Goal: Communication & Community: Participate in discussion

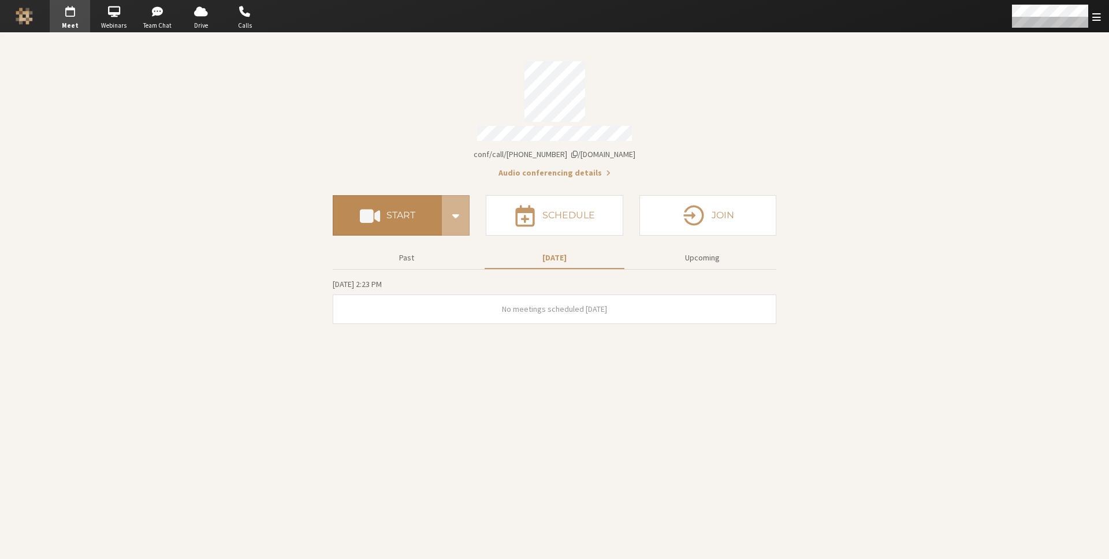
click at [383, 215] on button "Start" at bounding box center [387, 215] width 109 height 40
click at [734, 309] on button "Start" at bounding box center [731, 312] width 40 height 18
click at [1093, 15] on span "Open menu" at bounding box center [1096, 17] width 9 height 11
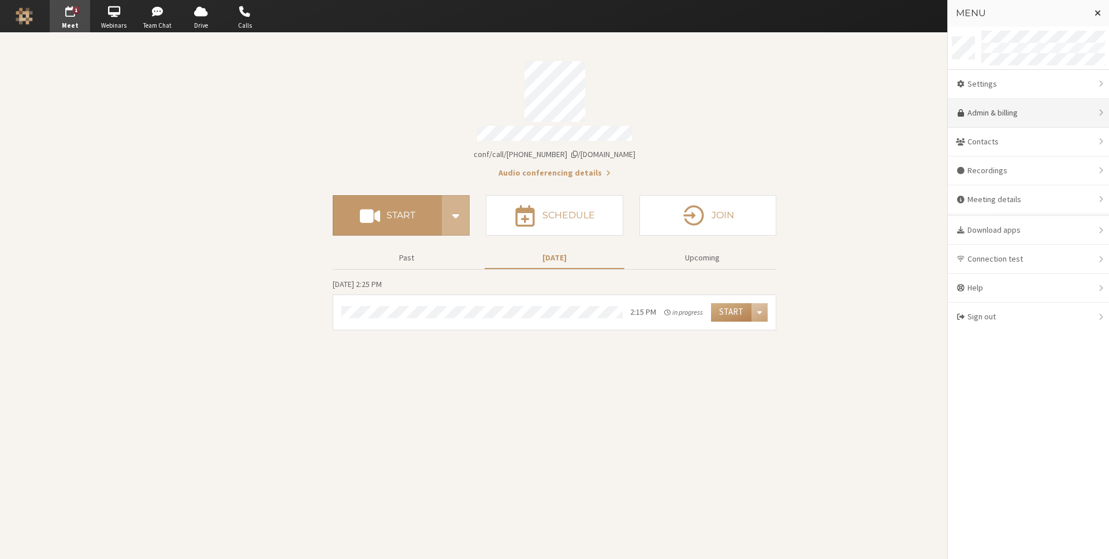
click at [1018, 109] on link "Admin & billing" at bounding box center [1028, 113] width 161 height 29
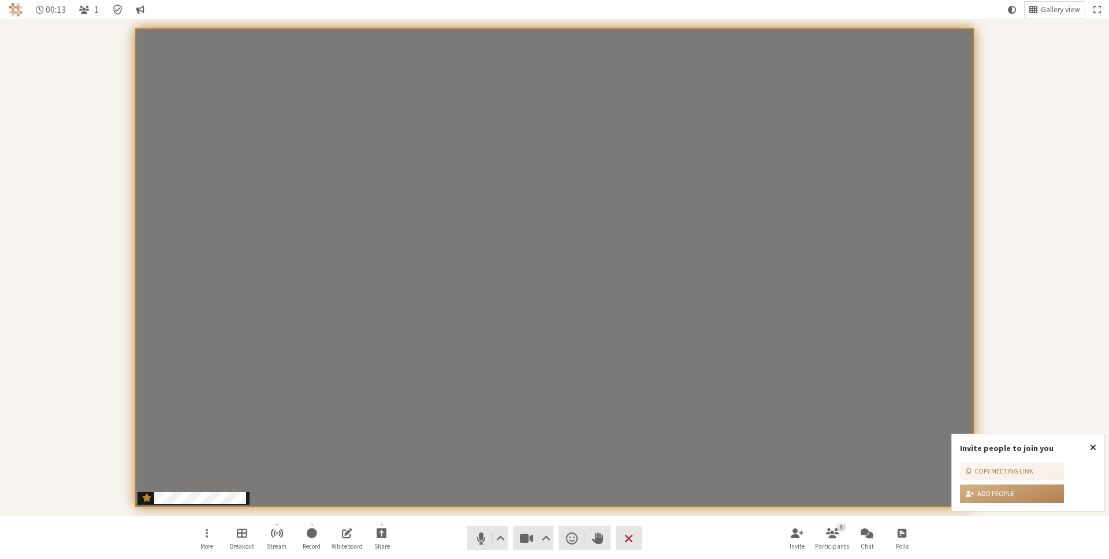
click at [1093, 449] on span "Close popover" at bounding box center [1093, 446] width 6 height 9
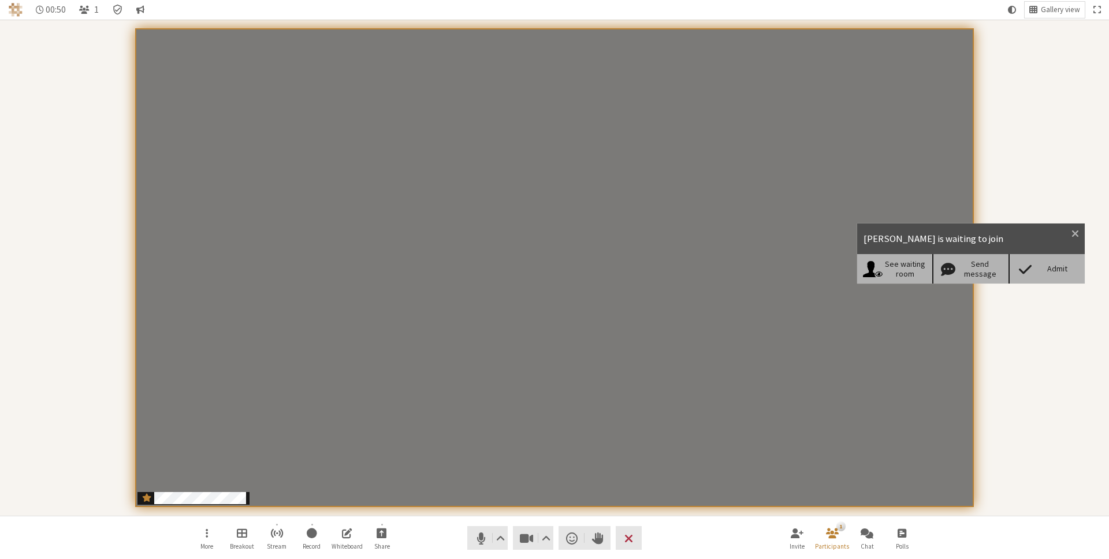
click at [1054, 271] on div "Admit" at bounding box center [1057, 269] width 44 height 10
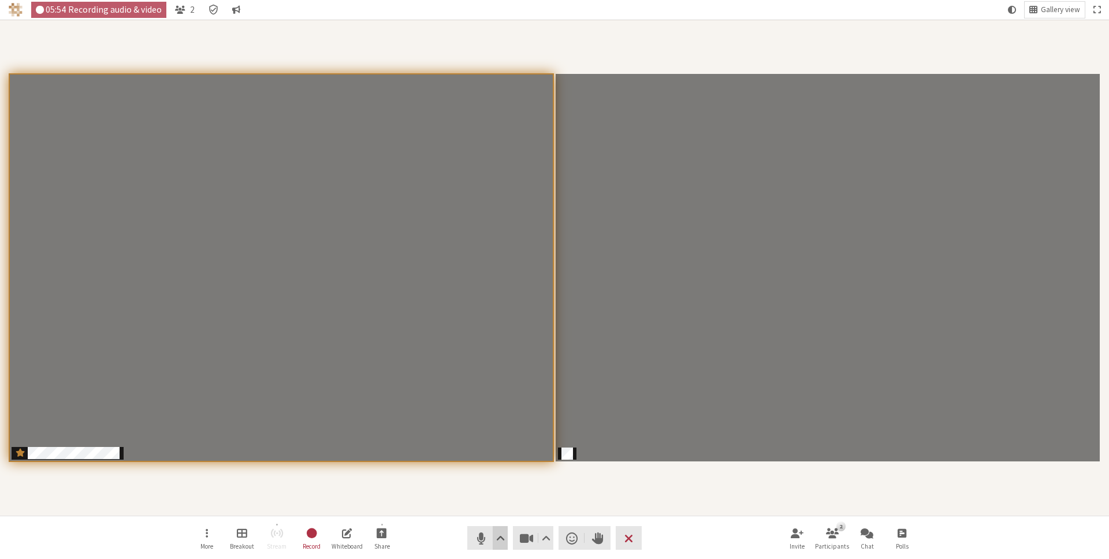
click at [501, 537] on span "Audio settings" at bounding box center [500, 538] width 9 height 16
click at [664, 497] on div "Participants" at bounding box center [554, 268] width 1093 height 480
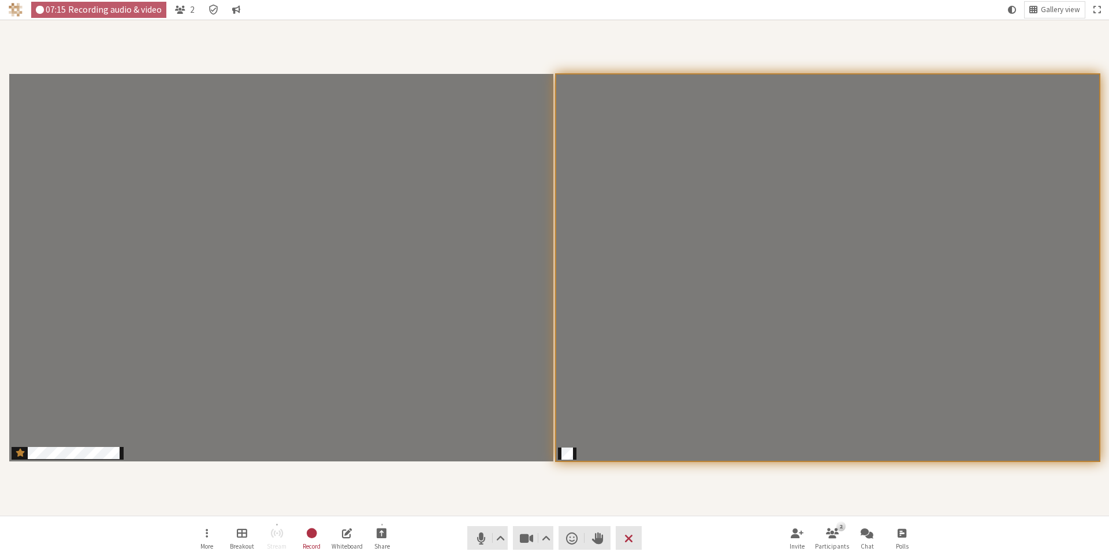
click at [656, 493] on div "Participants" at bounding box center [554, 268] width 1093 height 480
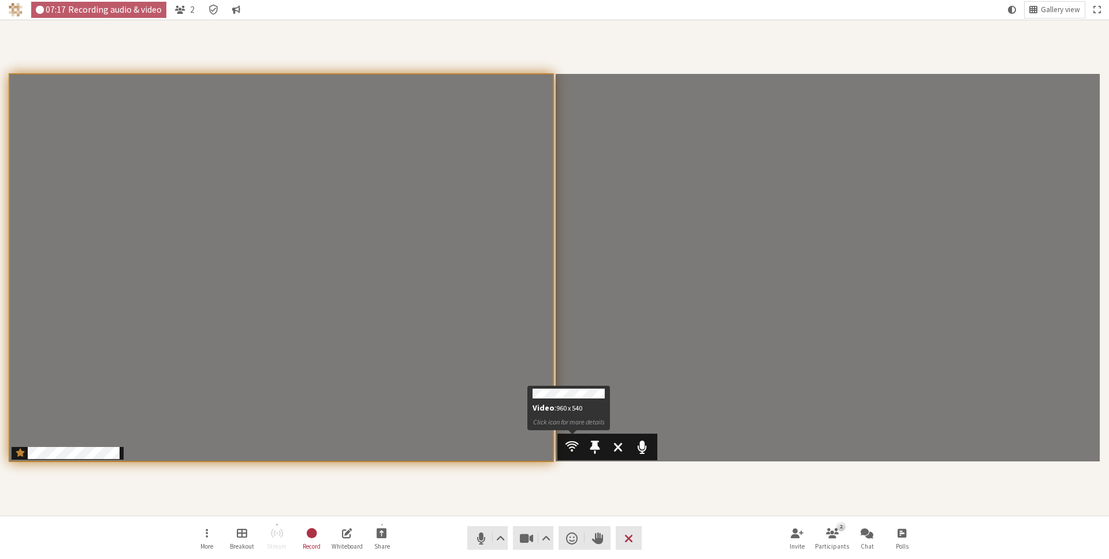
click at [571, 448] on span "Participants" at bounding box center [571, 446] width 13 height 15
click at [581, 470] on div "Participants" at bounding box center [554, 268] width 1093 height 480
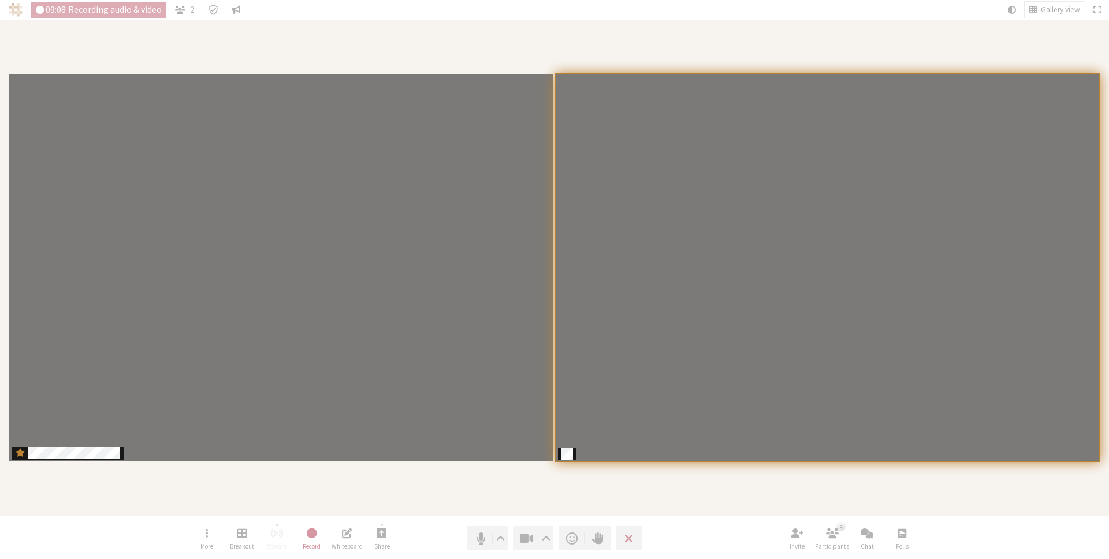
click at [617, 486] on div "Participants" at bounding box center [554, 268] width 1093 height 480
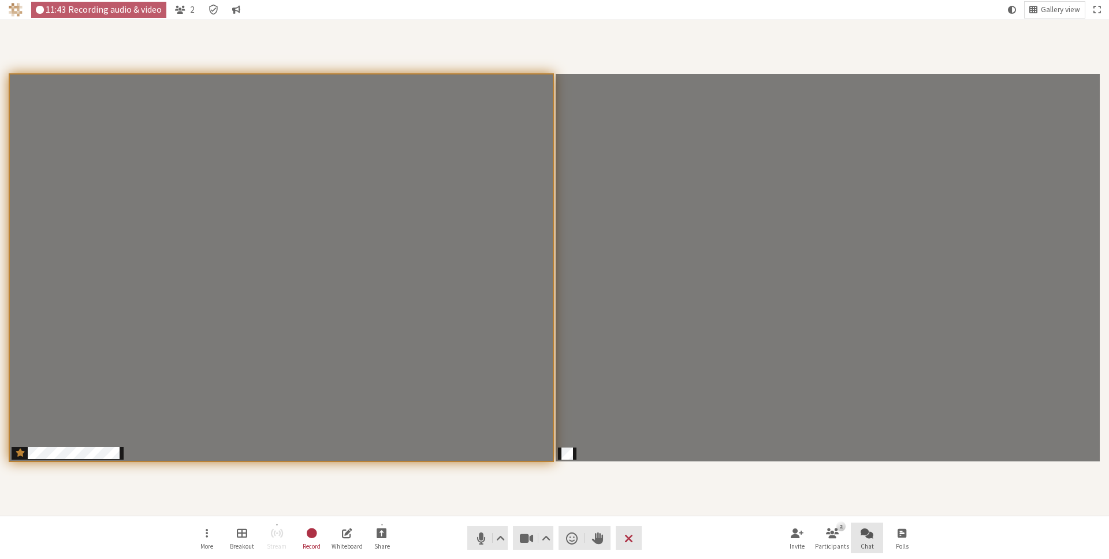
click at [872, 533] on span "Open chat" at bounding box center [867, 532] width 13 height 13
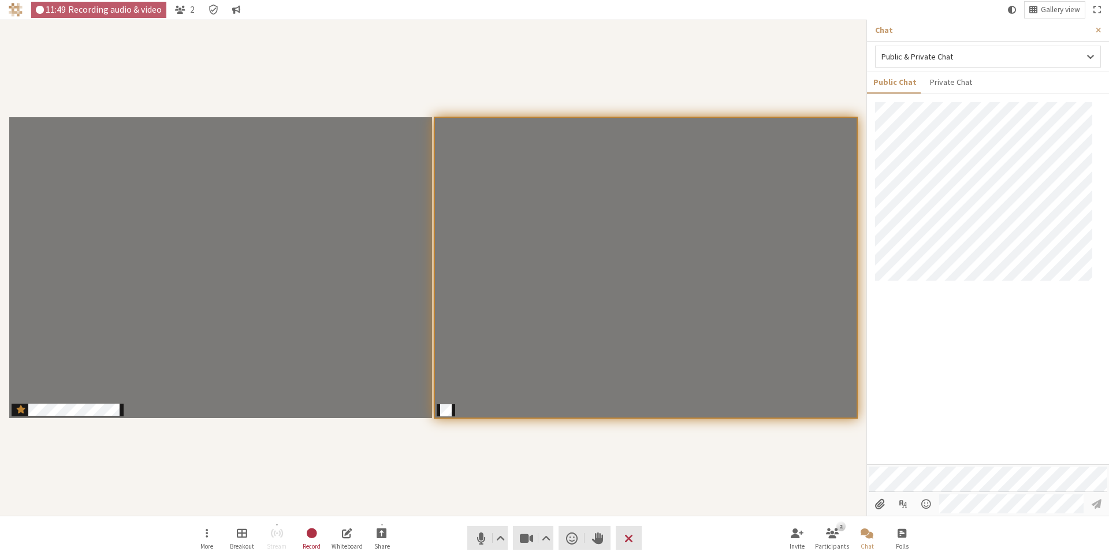
click at [949, 326] on div at bounding box center [988, 283] width 242 height 362
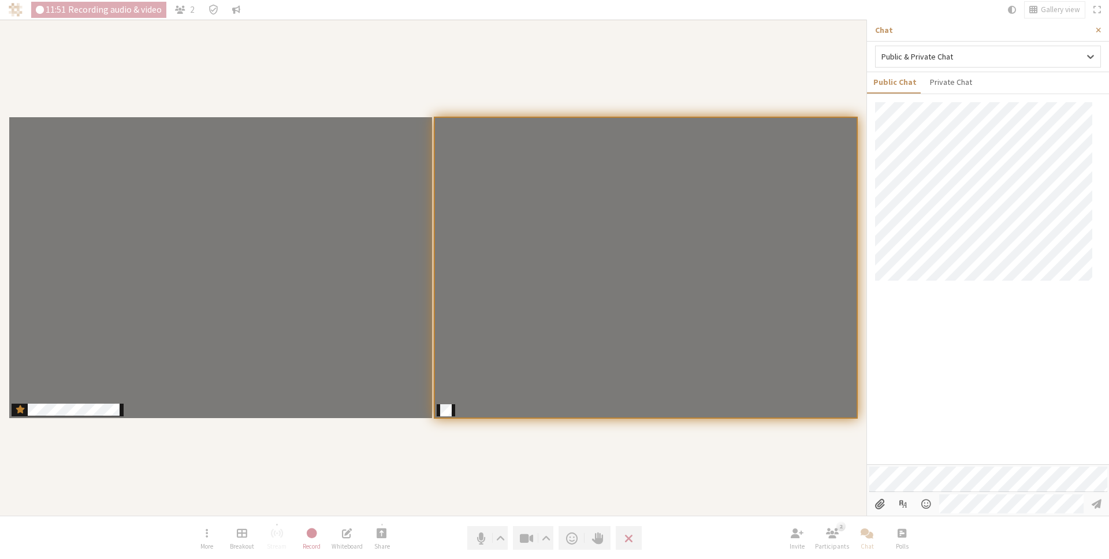
click at [966, 308] on div at bounding box center [988, 283] width 242 height 362
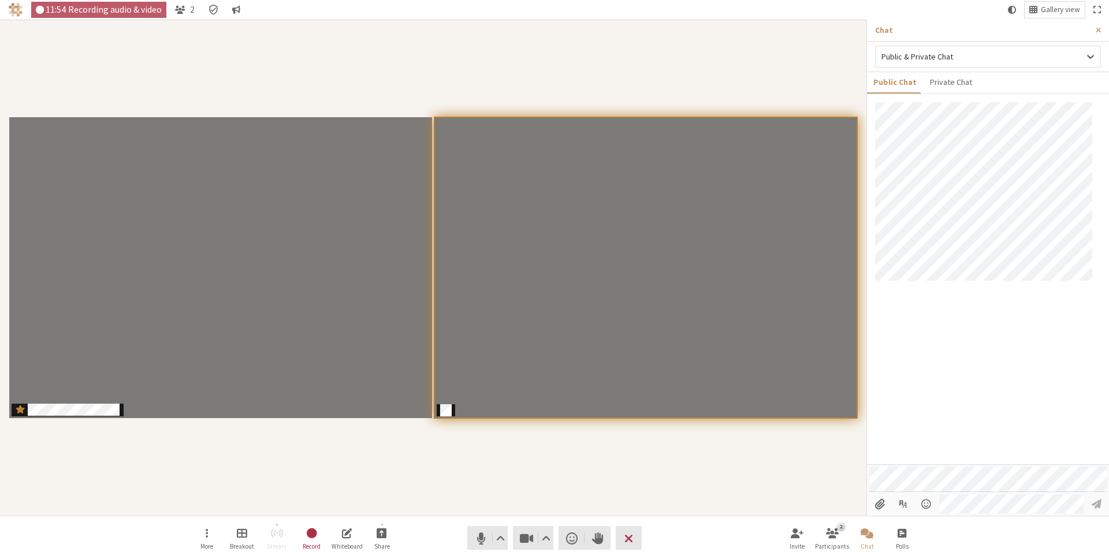
click at [571, 468] on div "Participants" at bounding box center [433, 268] width 850 height 480
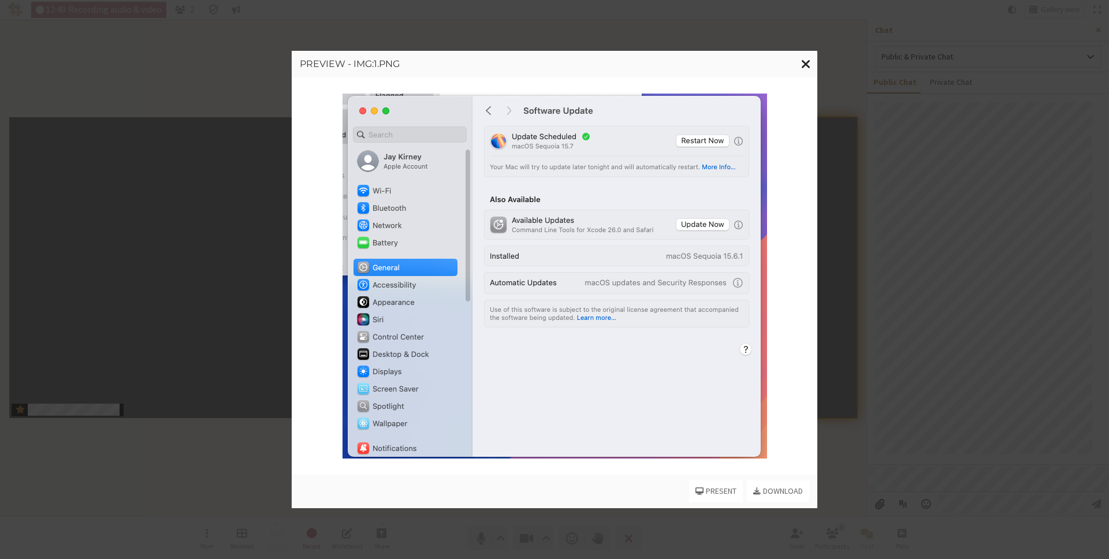
click at [809, 61] on span "Close modal" at bounding box center [806, 64] width 10 height 14
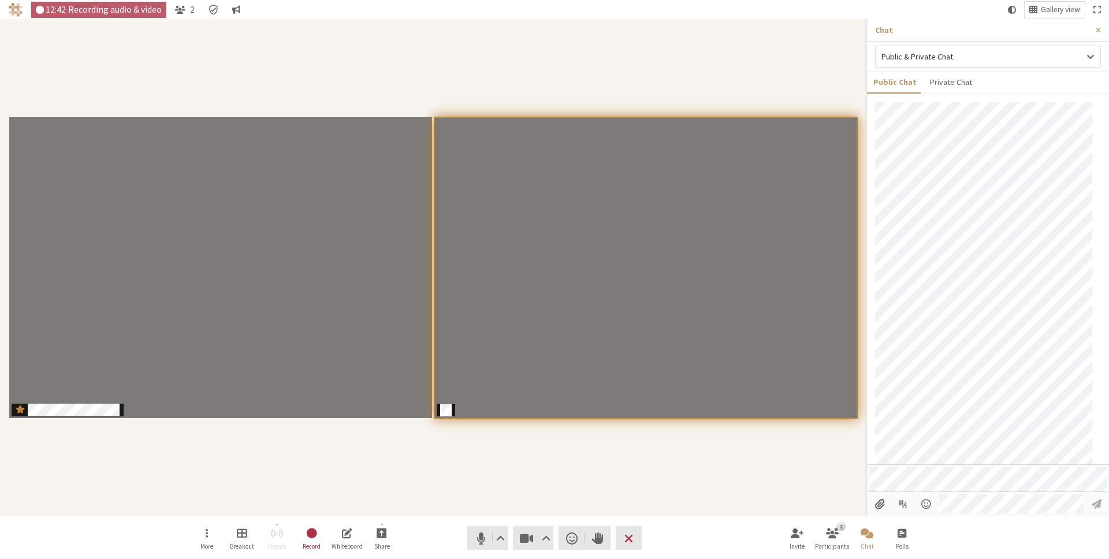
scroll to position [40, 0]
click at [449, 401] on span "Participants" at bounding box center [450, 403] width 13 height 15
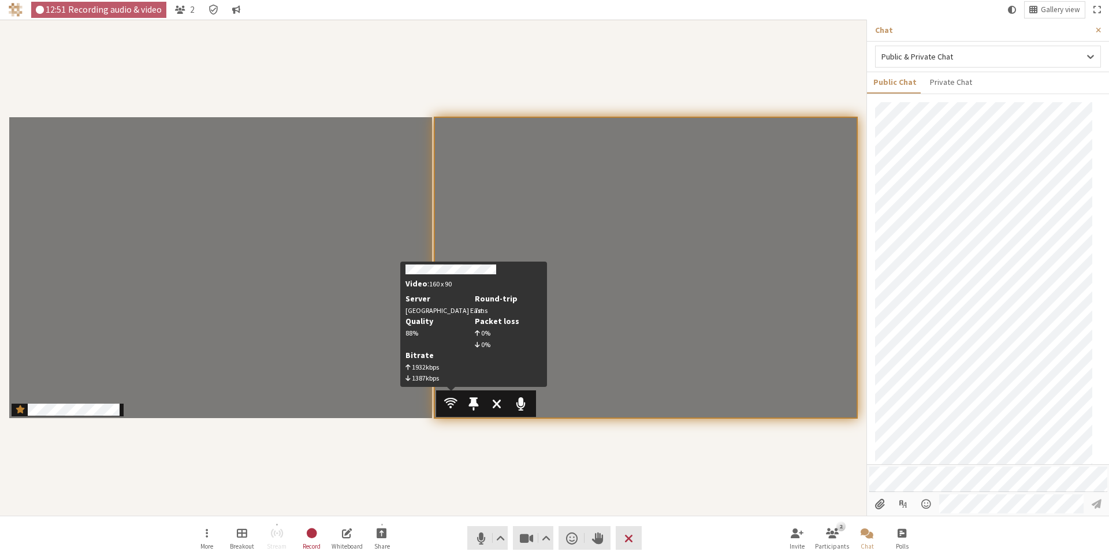
click at [449, 401] on span "Participants" at bounding box center [450, 403] width 13 height 15
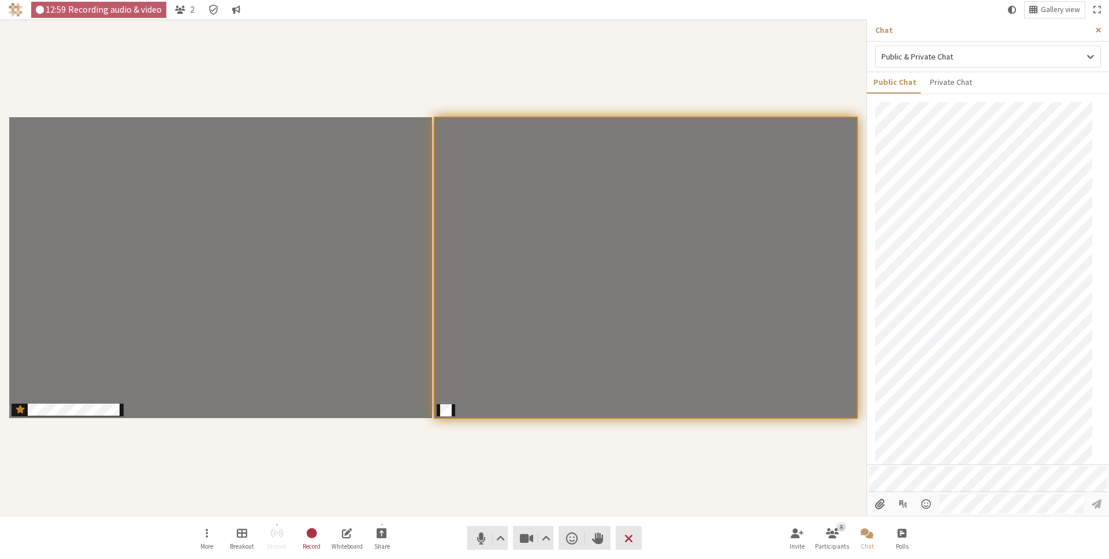
click at [1101, 29] on button "Close sidebar" at bounding box center [1098, 30] width 21 height 21
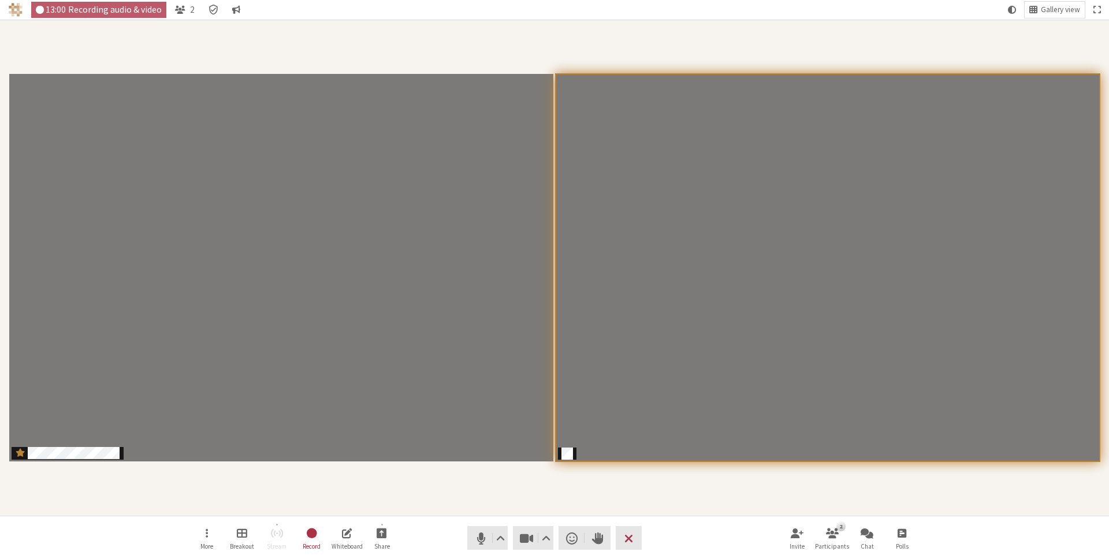
click at [1029, 34] on div "Participants" at bounding box center [554, 268] width 1093 height 480
click at [890, 492] on div "Participants" at bounding box center [554, 268] width 1093 height 480
click at [840, 486] on div "Participants" at bounding box center [554, 268] width 1093 height 480
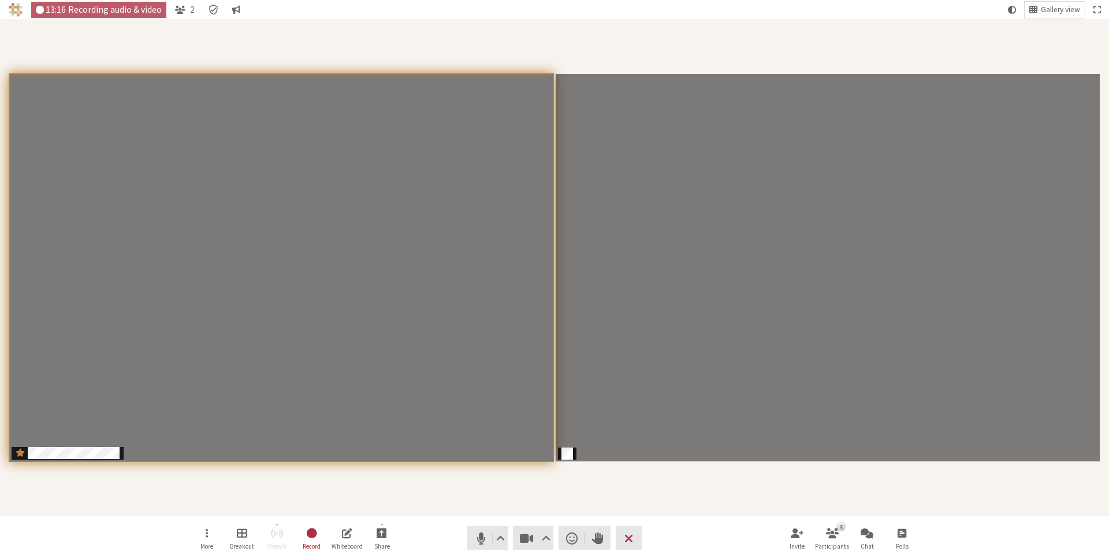
click at [985, 480] on div "Participants" at bounding box center [554, 268] width 1093 height 480
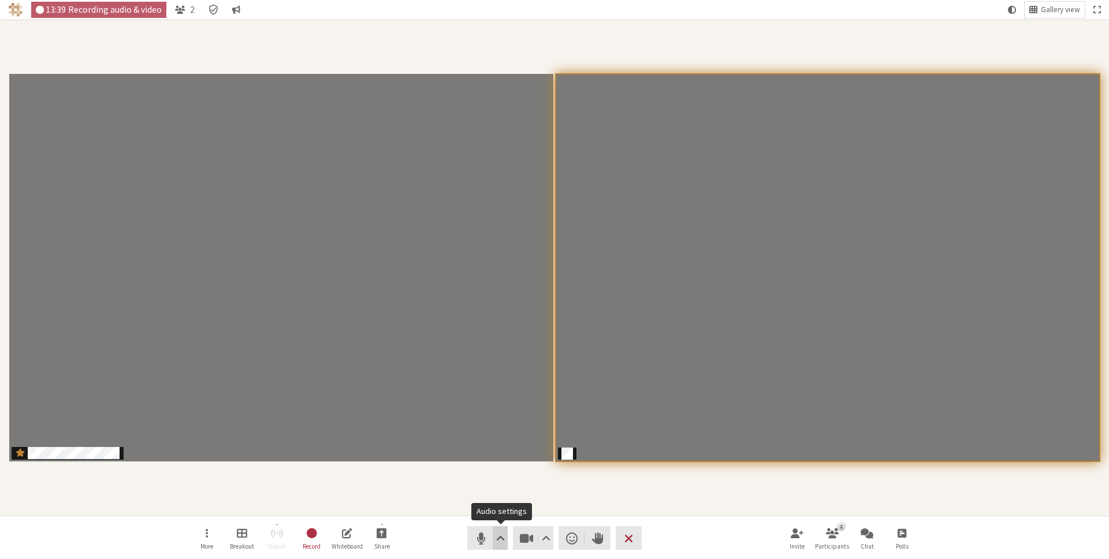
click at [496, 541] on span "Audio settings" at bounding box center [500, 538] width 9 height 16
click at [672, 407] on video "Participants" at bounding box center [828, 268] width 544 height 388
click at [505, 537] on button "Audio settings" at bounding box center [500, 538] width 14 height 24
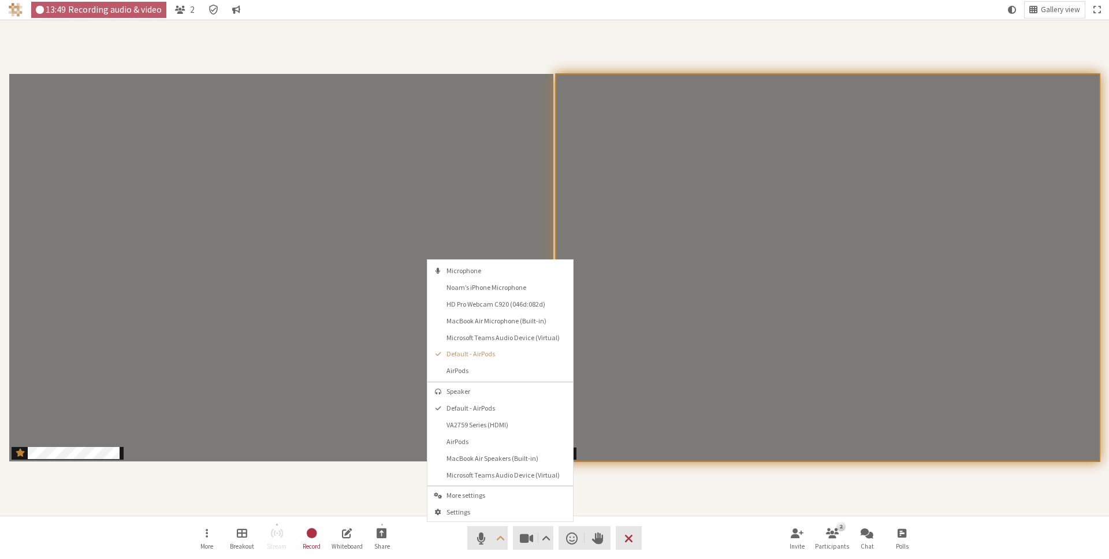
click at [776, 497] on div "Participants" at bounding box center [554, 268] width 1093 height 480
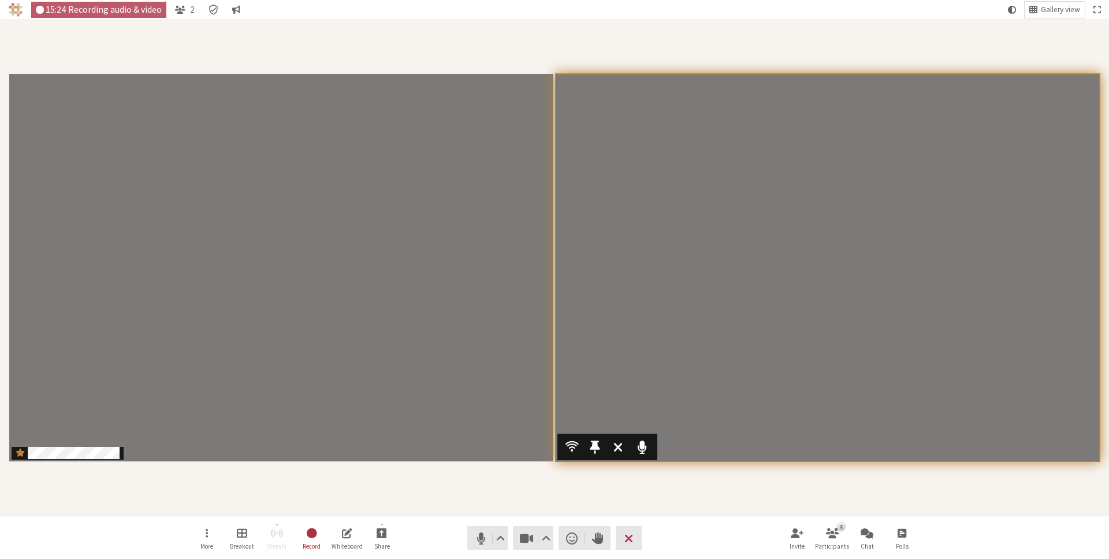
click at [774, 459] on video "Participants" at bounding box center [828, 268] width 544 height 388
click at [658, 526] on nav "More Breakout Stream Record Whiteboard Share Audio Video Send a reaction Raise …" at bounding box center [555, 537] width 728 height 43
click at [747, 480] on div "Participants" at bounding box center [554, 268] width 1093 height 480
click at [730, 496] on div "Participants" at bounding box center [554, 268] width 1093 height 480
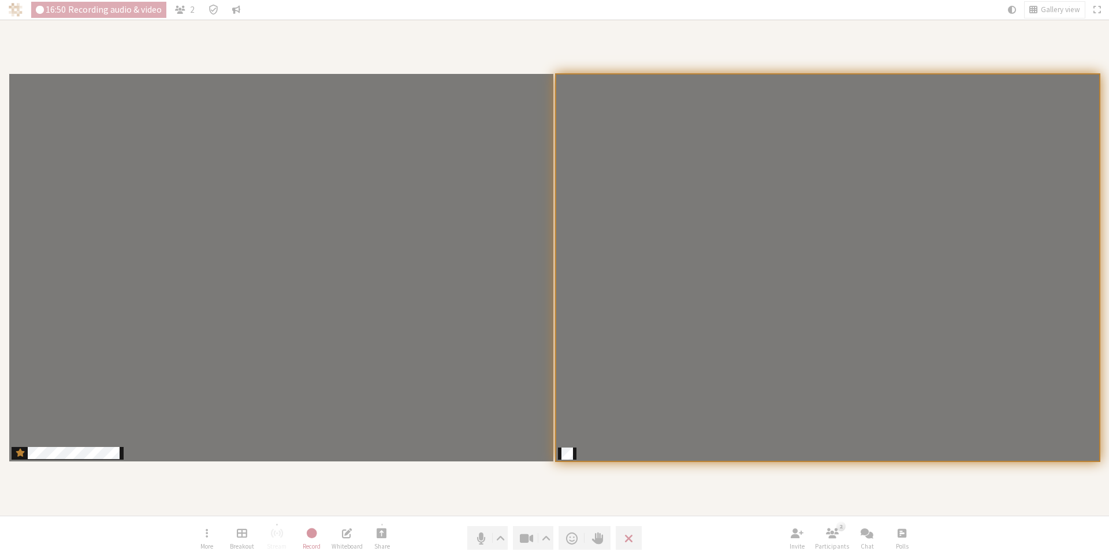
click at [730, 496] on div "Participants" at bounding box center [554, 268] width 1093 height 480
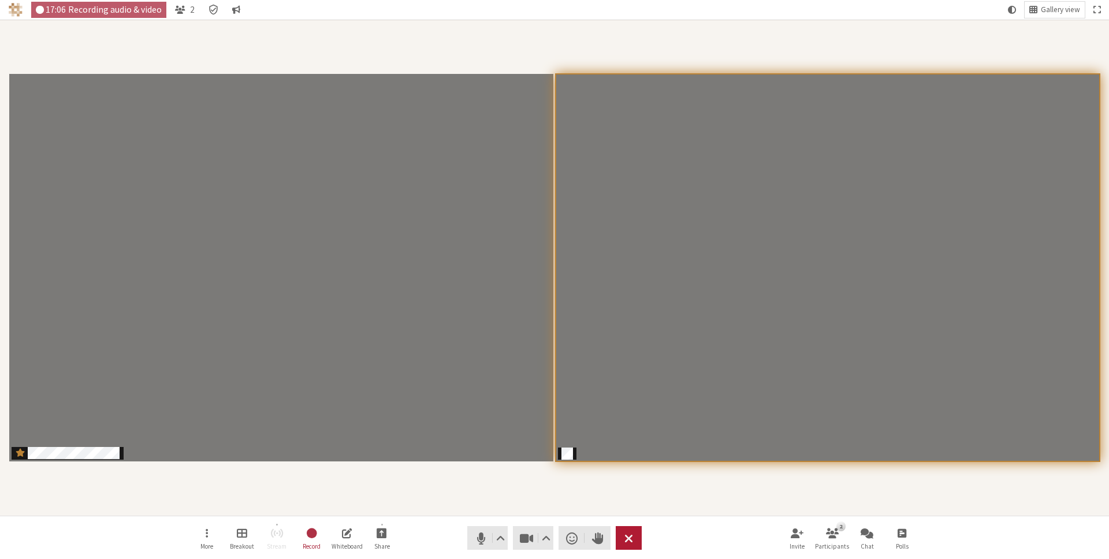
click at [629, 535] on span "End or leave meeting" at bounding box center [628, 538] width 9 height 16
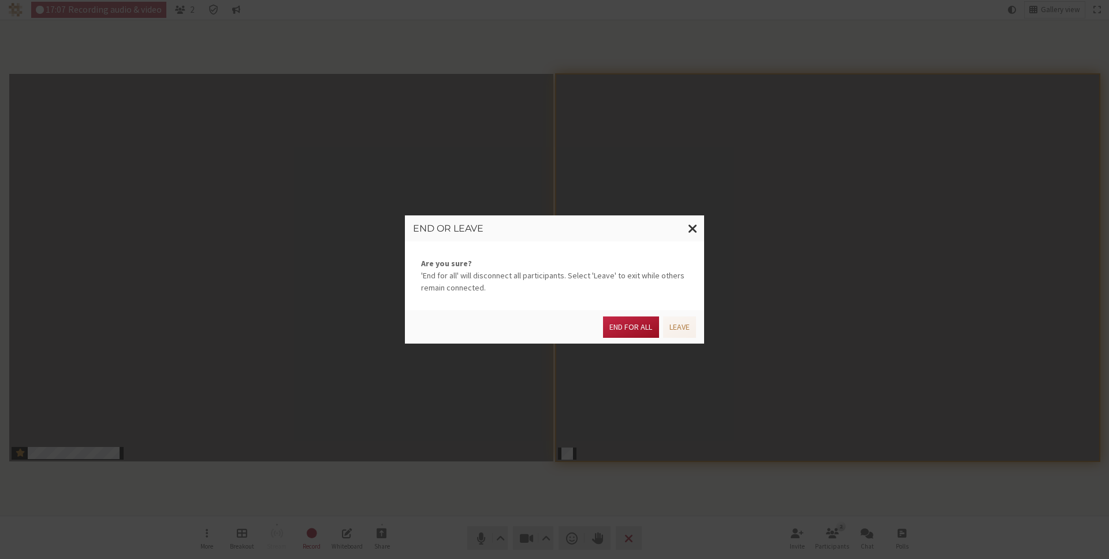
click at [638, 325] on button "End for all" at bounding box center [630, 327] width 55 height 21
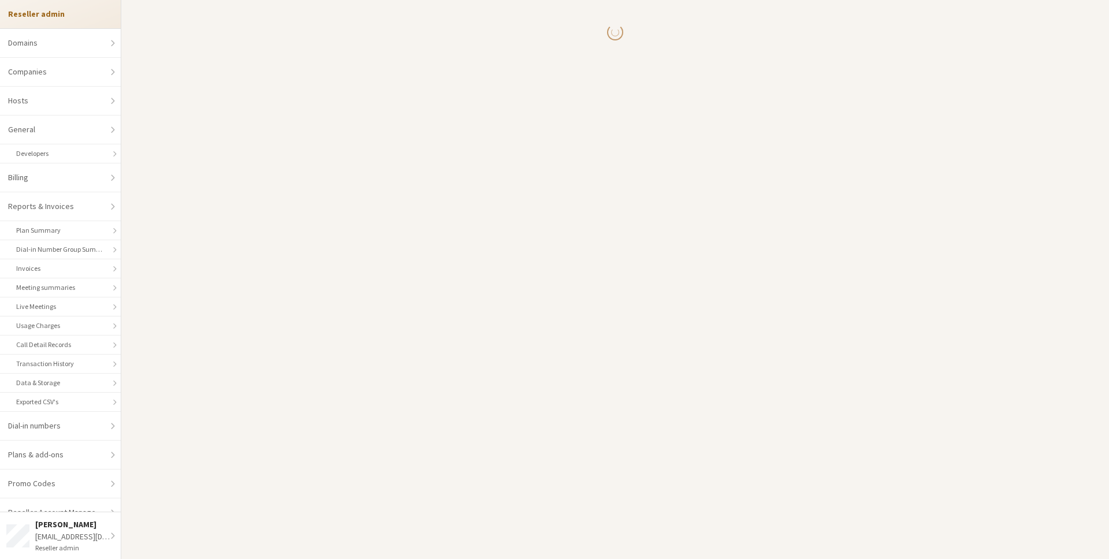
select select "10"
